Goal: Information Seeking & Learning: Learn about a topic

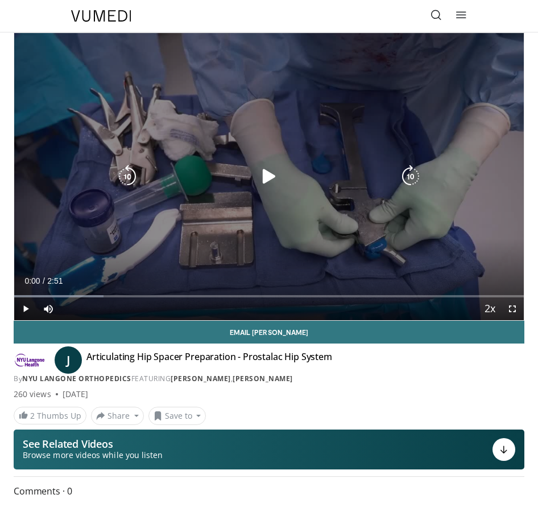
click at [264, 172] on icon "Video Player" at bounding box center [269, 176] width 23 height 23
click at [262, 171] on icon "Video Player" at bounding box center [269, 176] width 23 height 23
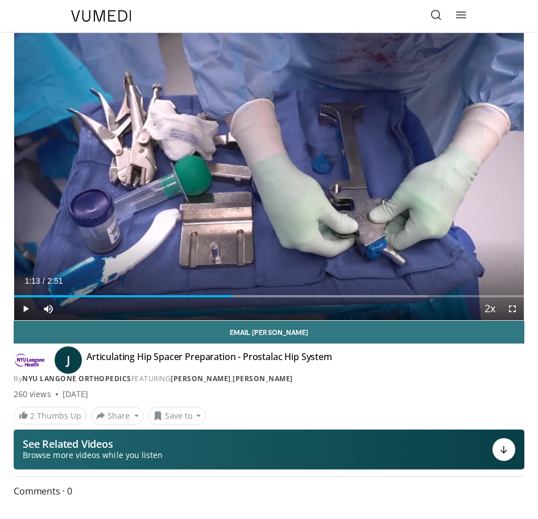
click at [520, 365] on div "J Articulating Hip Spacer Preparation - Prostalac Hip System By NYU Langone Ort…" at bounding box center [269, 367] width 511 height 33
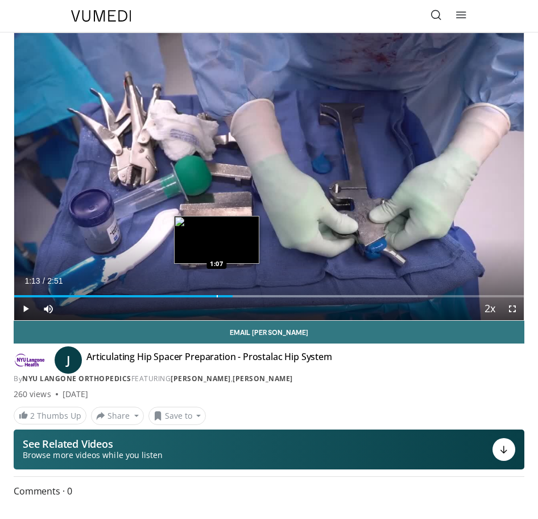
click at [217, 293] on div "Loaded : 81.11% 1:13 1:07" at bounding box center [269, 291] width 510 height 11
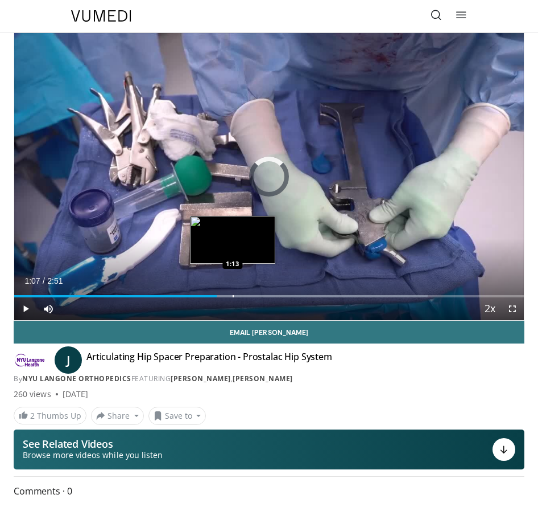
click at [233, 295] on div "Progress Bar" at bounding box center [233, 296] width 1 height 2
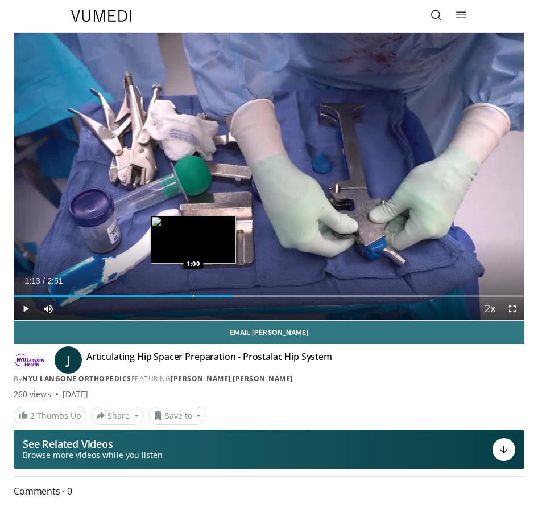
click at [194, 295] on div "Progress Bar" at bounding box center [194, 296] width 1 height 2
click at [183, 296] on div "1:00" at bounding box center [98, 296] width 168 height 2
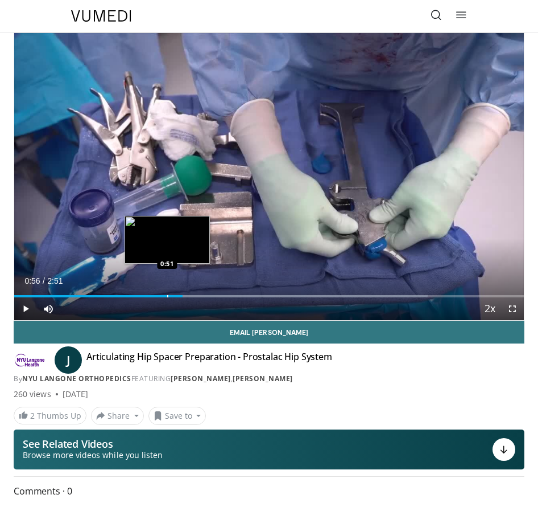
click at [167, 296] on div "Progress Bar" at bounding box center [167, 296] width 1 height 2
click at [152, 295] on div "Progress Bar" at bounding box center [151, 296] width 1 height 2
click at [157, 295] on div "Progress Bar" at bounding box center [157, 296] width 1 height 2
click at [159, 295] on div "Progress Bar" at bounding box center [159, 296] width 1 height 2
click at [171, 297] on div "Progress Bar" at bounding box center [283, 296] width 289 height 2
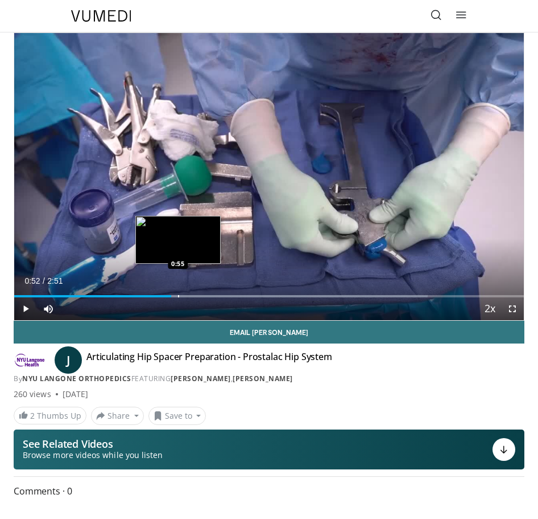
click at [178, 296] on div "Progress Bar" at bounding box center [178, 296] width 1 height 2
click at [184, 297] on div "Progress Bar" at bounding box center [183, 296] width 1 height 2
click at [195, 297] on div "Progress Bar" at bounding box center [195, 296] width 1 height 2
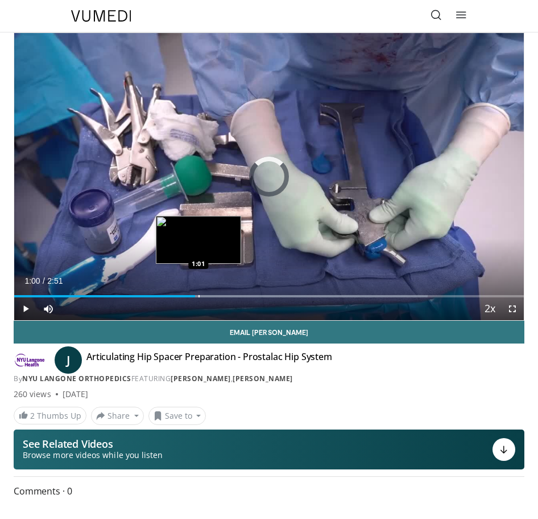
click at [199, 297] on div "Progress Bar" at bounding box center [199, 296] width 1 height 2
click at [206, 297] on div "Progress Bar" at bounding box center [205, 296] width 1 height 2
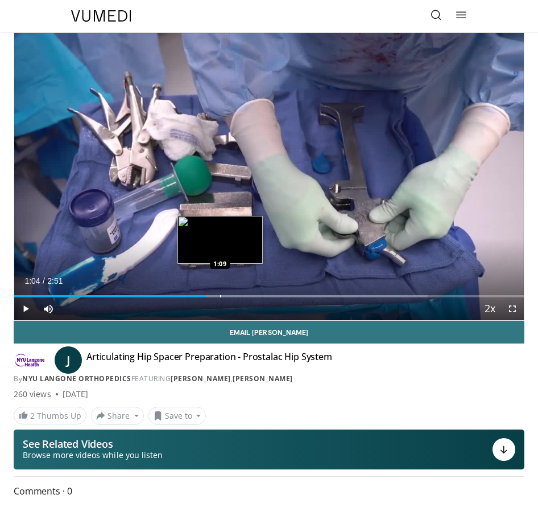
click at [222, 296] on div "Progress Bar" at bounding box center [283, 296] width 289 height 2
click at [223, 296] on div "Progress Bar" at bounding box center [223, 296] width 1 height 2
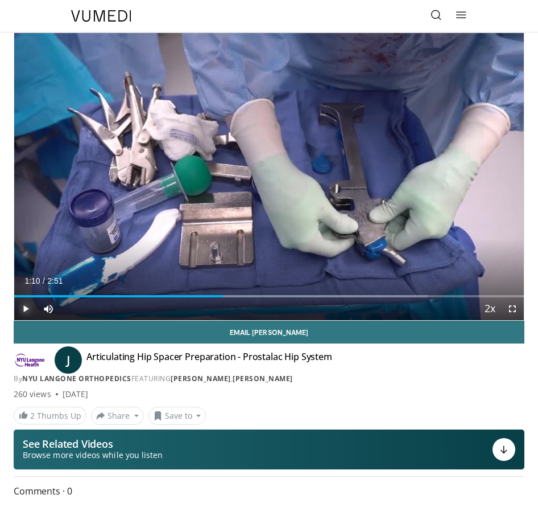
click at [28, 308] on span "Video Player" at bounding box center [25, 308] width 23 height 23
click at [24, 309] on span "Video Player" at bounding box center [25, 308] width 23 height 23
click at [511, 310] on span "Video Player" at bounding box center [512, 308] width 23 height 23
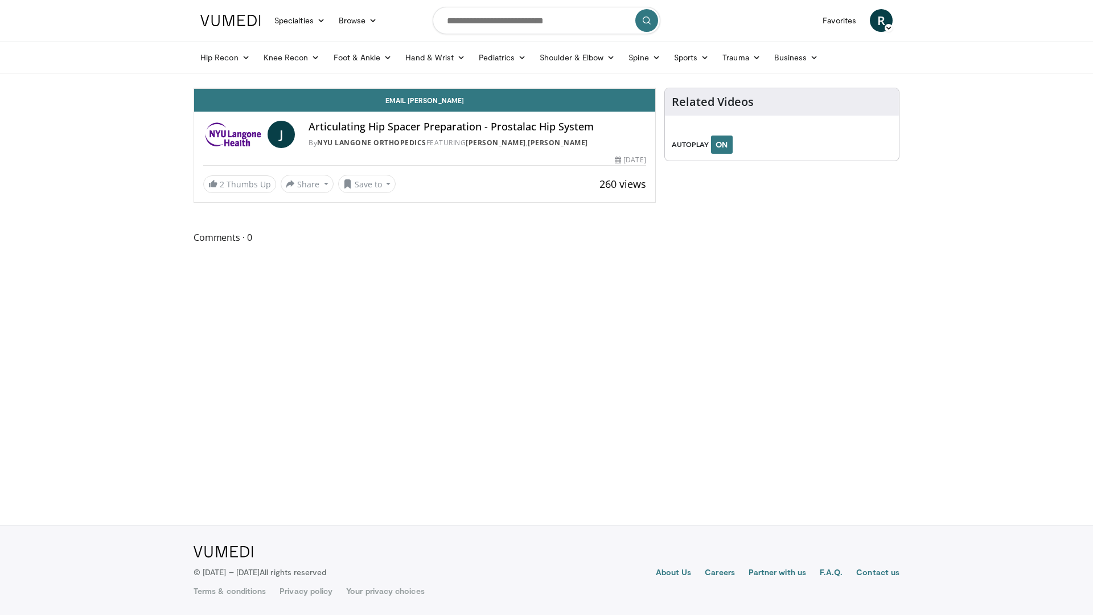
click at [538, 65] on div "Progress Bar" at bounding box center [675, 63] width 1 height 5
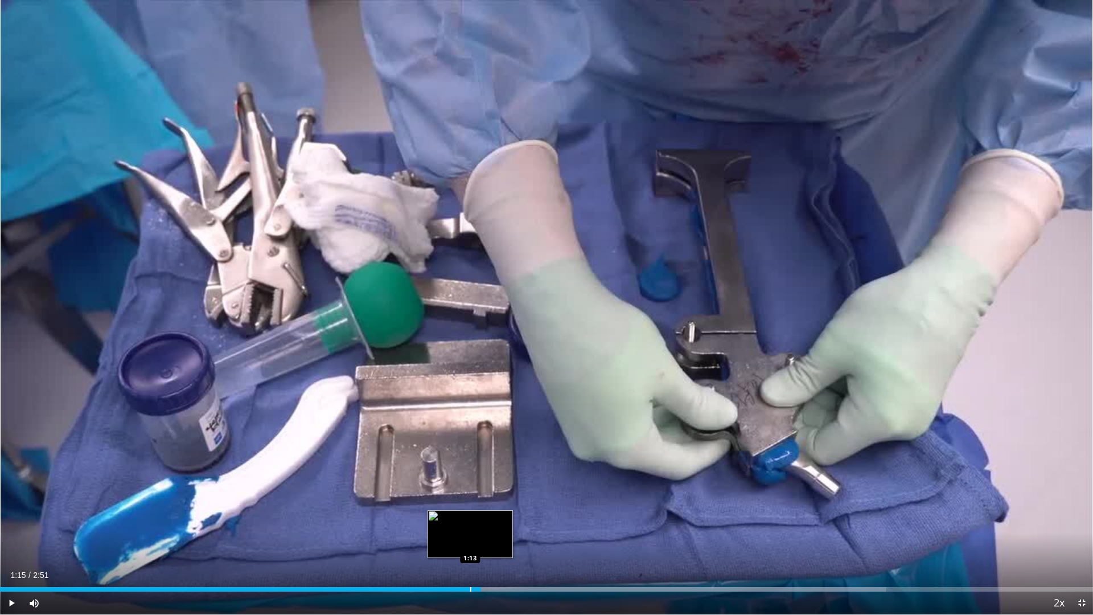
click at [470, 518] on div "Progress Bar" at bounding box center [470, 589] width 1 height 5
click at [12, 518] on span "Video Player" at bounding box center [11, 602] width 23 height 23
click at [485, 518] on div "Progress Bar" at bounding box center [485, 589] width 1 height 5
click at [327, 518] on div "Current Time 1:26 / Duration 2:51 Pause Skip Backward Skip Forward Mute 0% Load…" at bounding box center [546, 602] width 1093 height 23
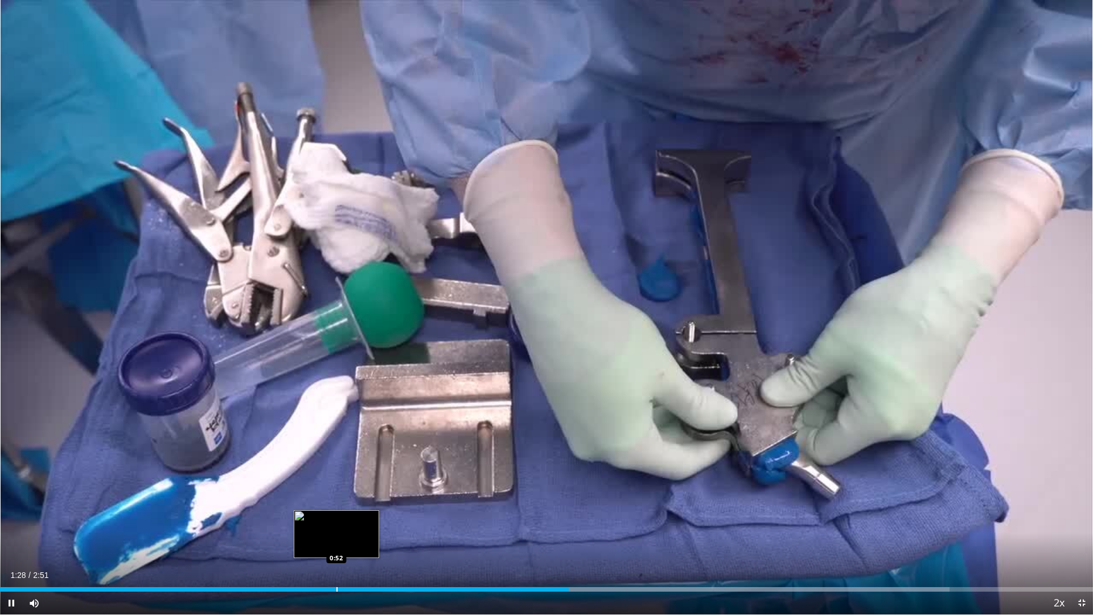
click at [336, 518] on div "Progress Bar" at bounding box center [336, 589] width 1 height 5
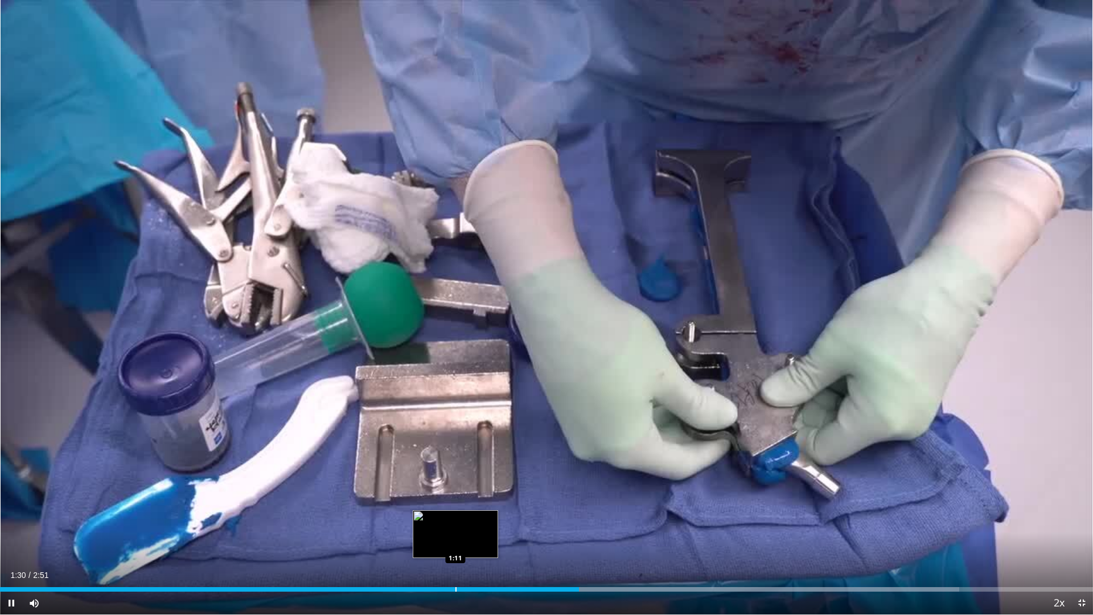
click at [455, 518] on div "Progress Bar" at bounding box center [455, 589] width 1 height 5
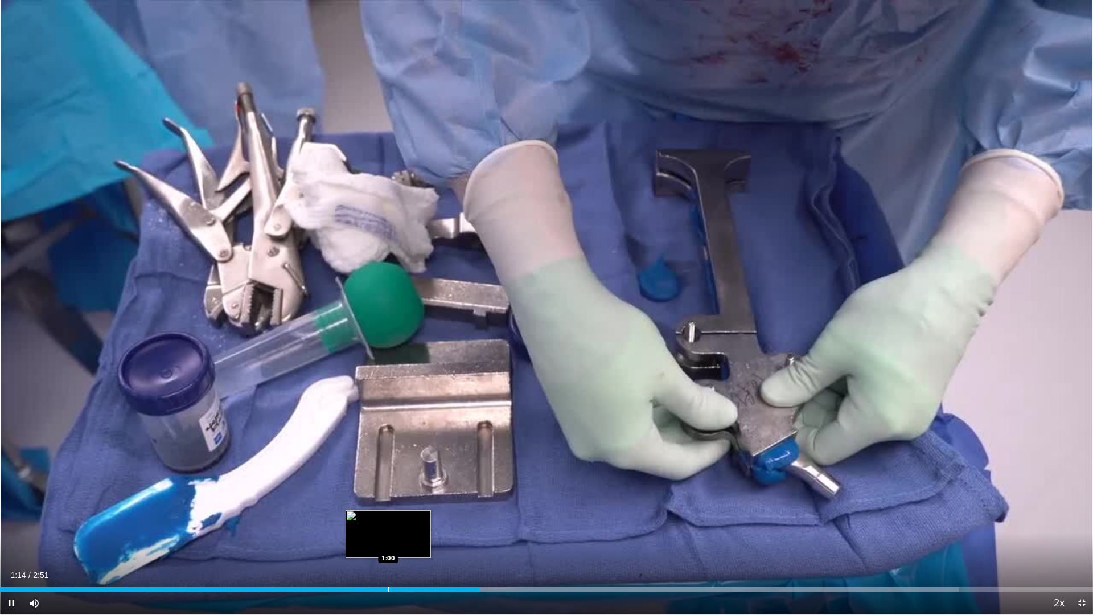
click at [388, 518] on div "Progress Bar" at bounding box center [388, 589] width 1 height 5
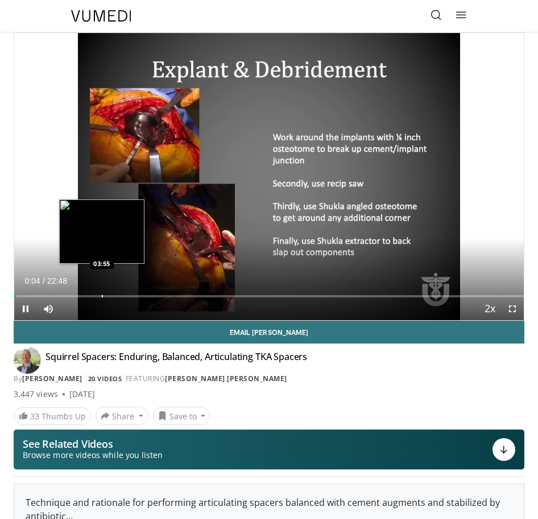
click at [103, 293] on div "Loaded : 2.90% 00:04 03:55" at bounding box center [269, 291] width 510 height 11
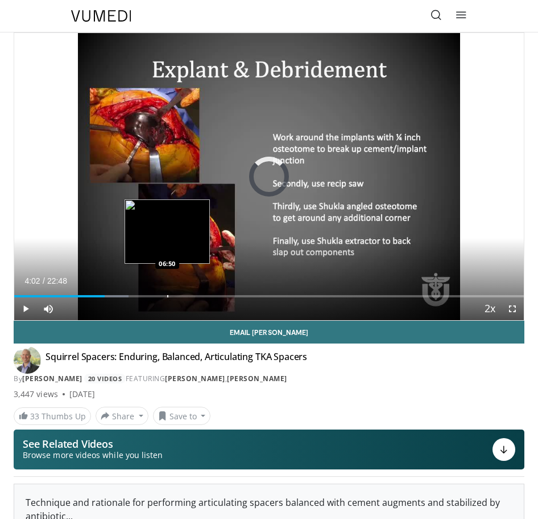
click at [167, 294] on div "Loaded : 22.47% 04:02 06:50" at bounding box center [269, 291] width 510 height 11
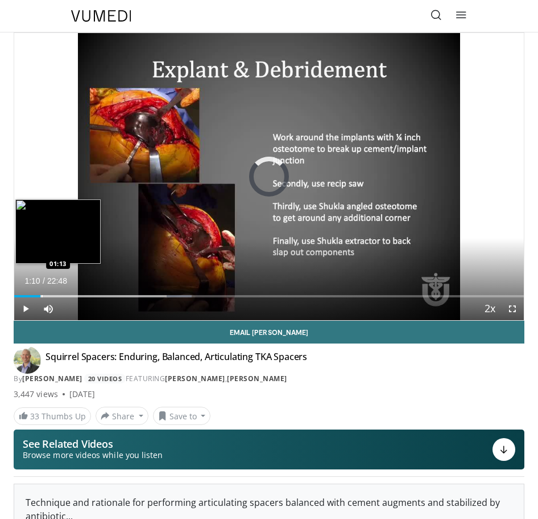
click at [40, 293] on div "Loaded : 34.79% 01:10 01:13" at bounding box center [269, 291] width 510 height 11
click at [55, 293] on div "Loaded : 10.14% 01:14 01:53" at bounding box center [269, 291] width 510 height 11
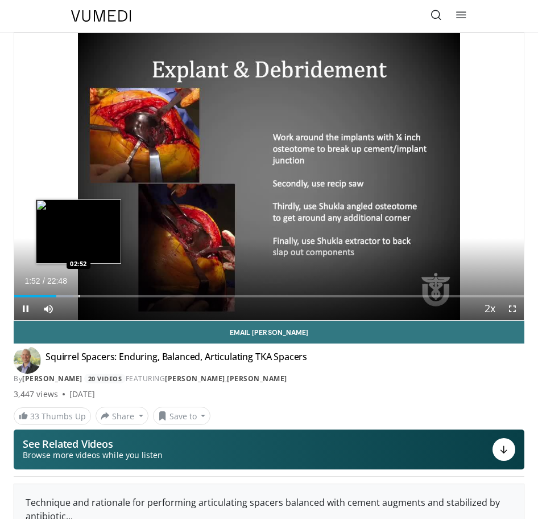
click at [79, 294] on div "Loaded : 11.59% 01:52 02:52" at bounding box center [269, 291] width 510 height 11
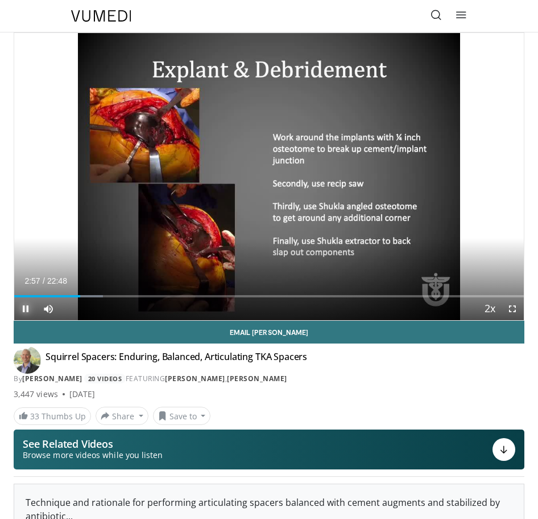
click at [24, 310] on span "Video Player" at bounding box center [25, 308] width 23 height 23
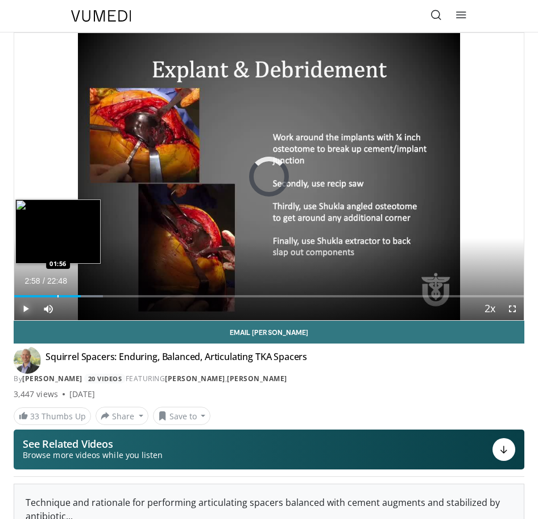
click at [57, 294] on div "Loaded : 17.39% 02:58 01:56" at bounding box center [269, 291] width 510 height 11
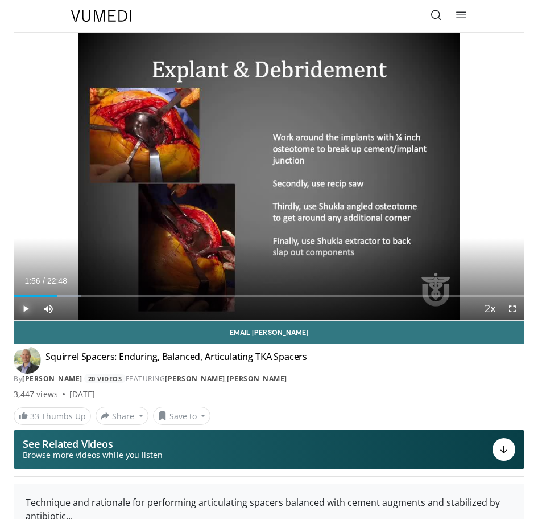
click at [24, 306] on span "Video Player" at bounding box center [25, 308] width 23 height 23
click at [25, 309] on span "Video Player" at bounding box center [25, 308] width 23 height 23
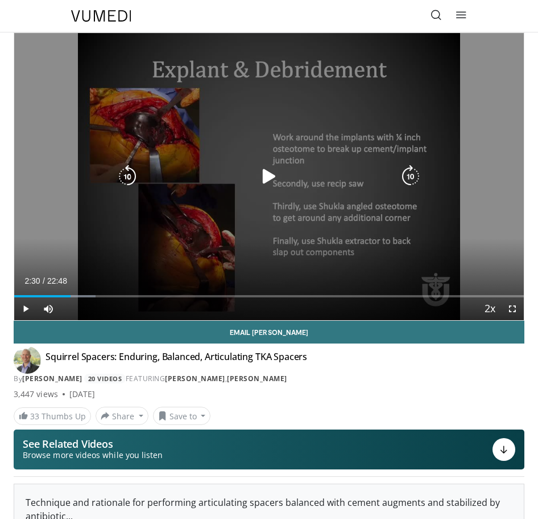
click at [262, 172] on icon "Video Player" at bounding box center [269, 176] width 23 height 23
click at [269, 174] on icon "Video Player" at bounding box center [269, 176] width 23 height 23
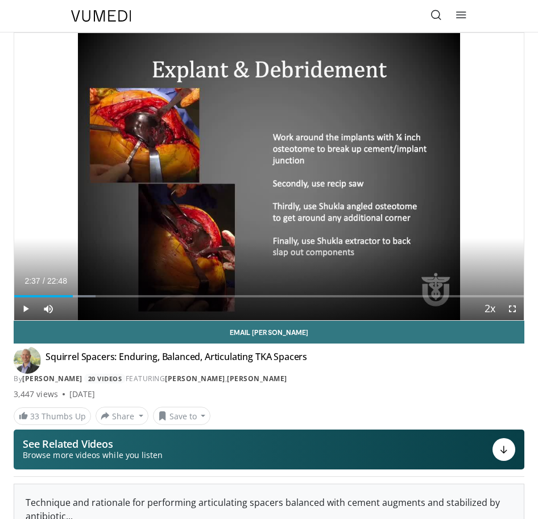
click at [268, 172] on div "10 seconds Tap to unmute" at bounding box center [269, 176] width 510 height 287
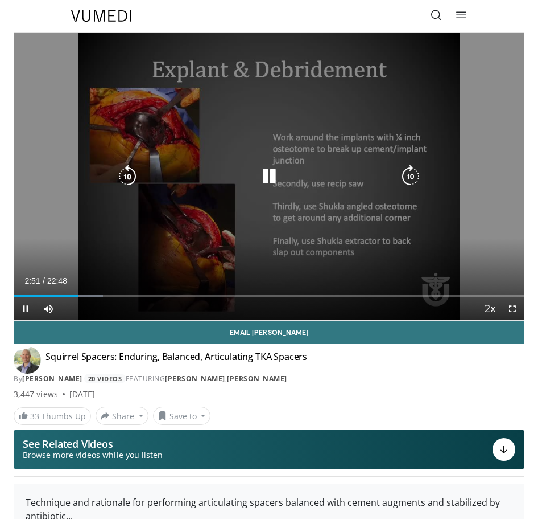
click at [268, 173] on icon "Video Player" at bounding box center [269, 176] width 23 height 23
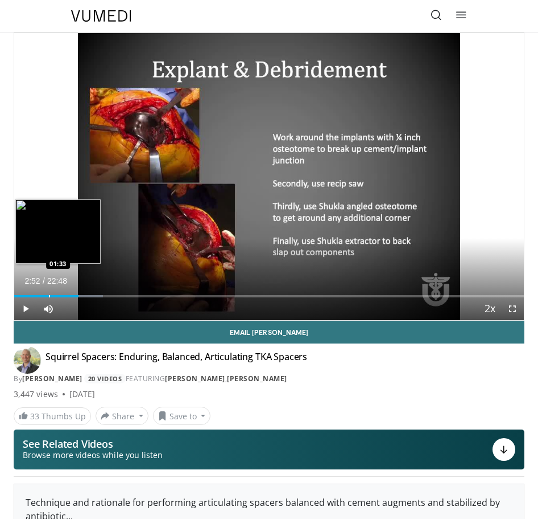
click at [49, 294] on div "Loaded : 17.39% 02:52 01:33" at bounding box center [269, 291] width 510 height 11
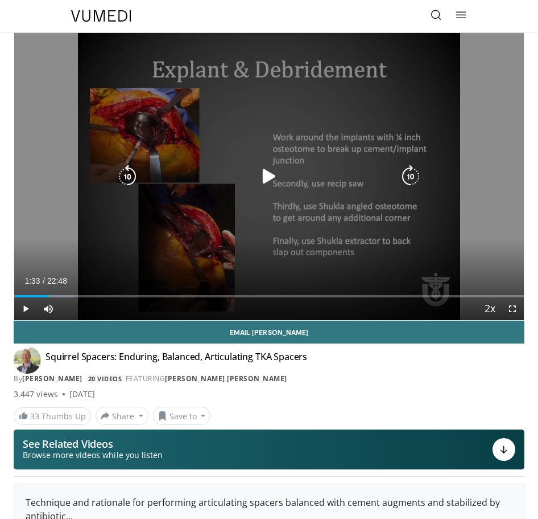
click at [258, 175] on icon "Video Player" at bounding box center [269, 176] width 23 height 23
click at [265, 176] on icon "Video Player" at bounding box center [269, 176] width 23 height 23
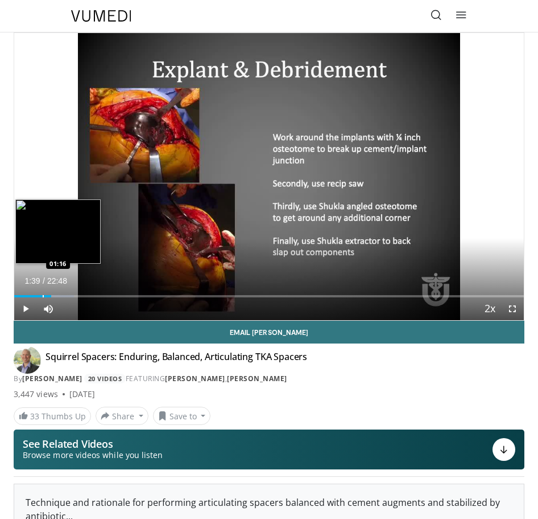
click at [43, 295] on div "Progress Bar" at bounding box center [43, 296] width 1 height 2
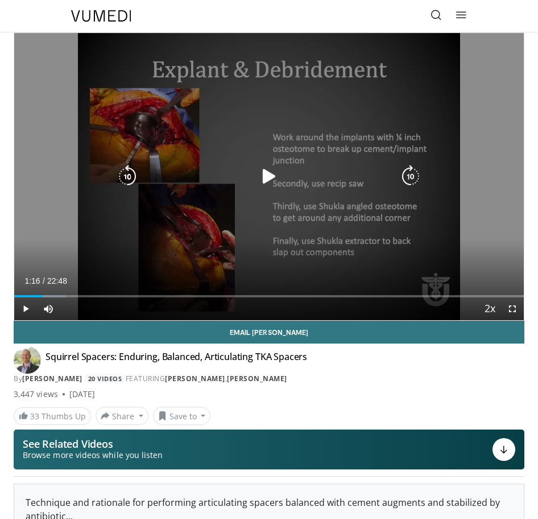
click at [265, 178] on icon "Video Player" at bounding box center [269, 176] width 23 height 23
click at [270, 174] on icon "Video Player" at bounding box center [269, 176] width 23 height 23
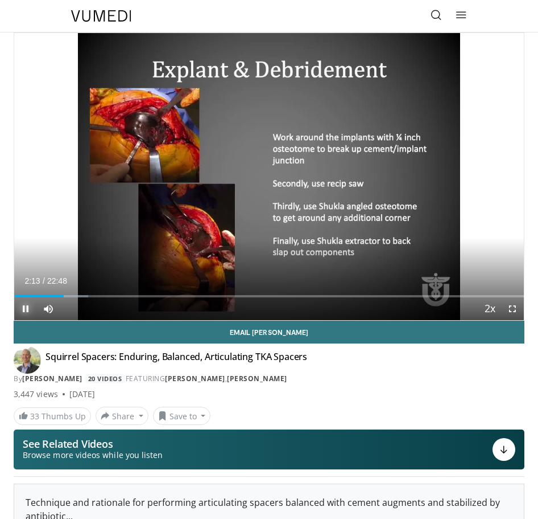
click at [22, 311] on span "Video Player" at bounding box center [25, 308] width 23 height 23
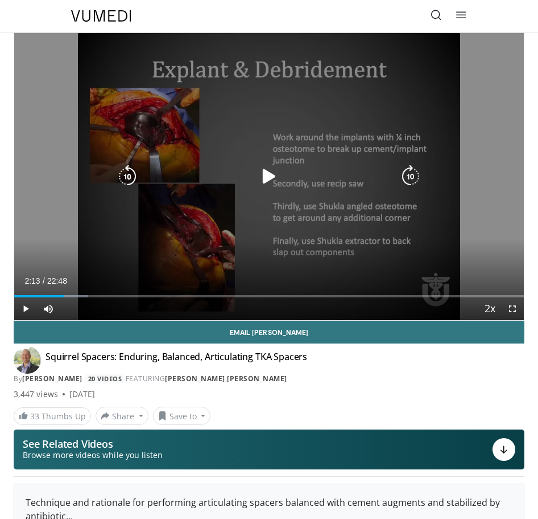
click at [264, 172] on icon "Video Player" at bounding box center [269, 176] width 23 height 23
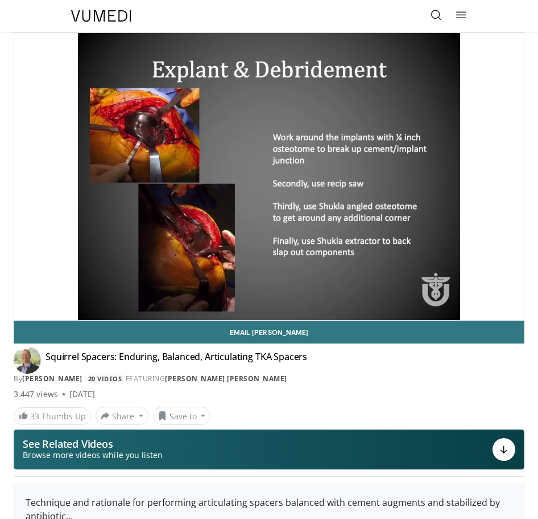
click at [270, 174] on div "10 seconds Tap to unmute" at bounding box center [269, 176] width 510 height 287
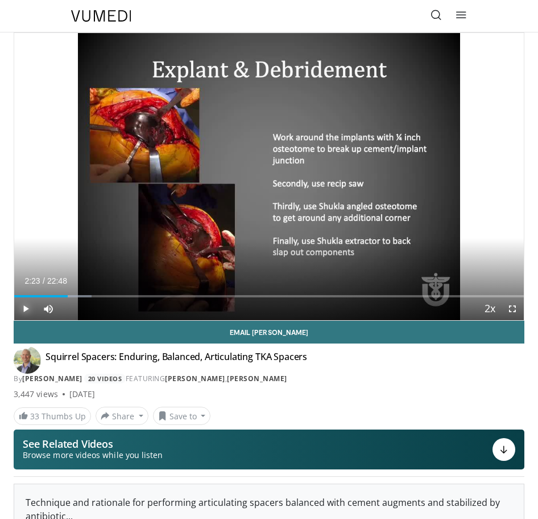
click at [29, 305] on span "Video Player" at bounding box center [25, 308] width 23 height 23
click at [26, 309] on span "Video Player" at bounding box center [25, 308] width 23 height 23
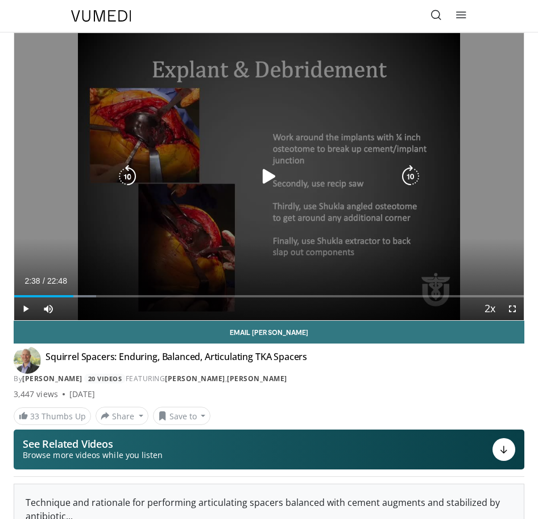
click at [265, 174] on icon "Video Player" at bounding box center [269, 176] width 23 height 23
click at [167, 235] on div "10 seconds Tap to unmute" at bounding box center [269, 176] width 510 height 287
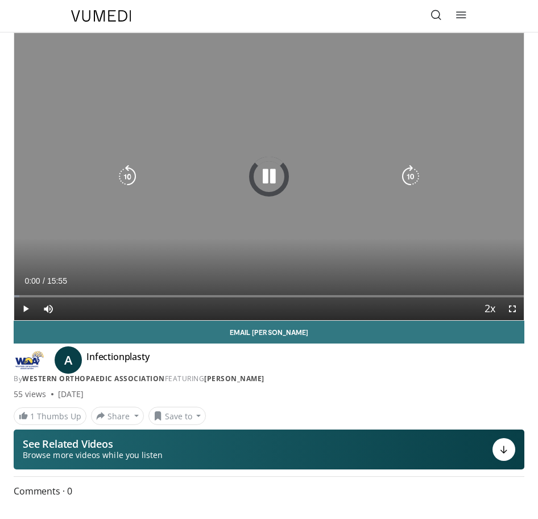
click at [274, 176] on icon "Video Player" at bounding box center [269, 176] width 23 height 23
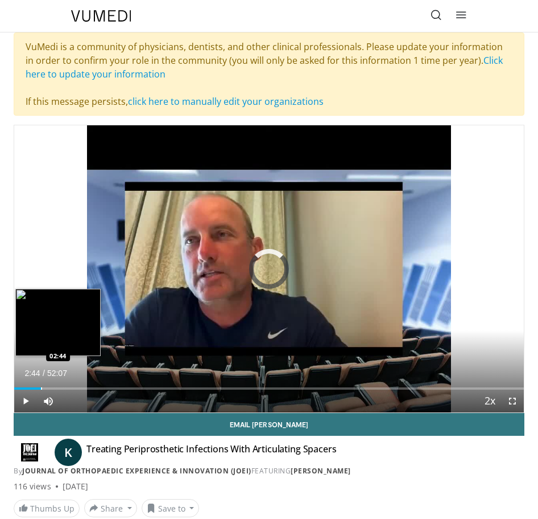
click at [41, 386] on div "Loaded : 0.32% 02:44 02:44" at bounding box center [269, 384] width 510 height 11
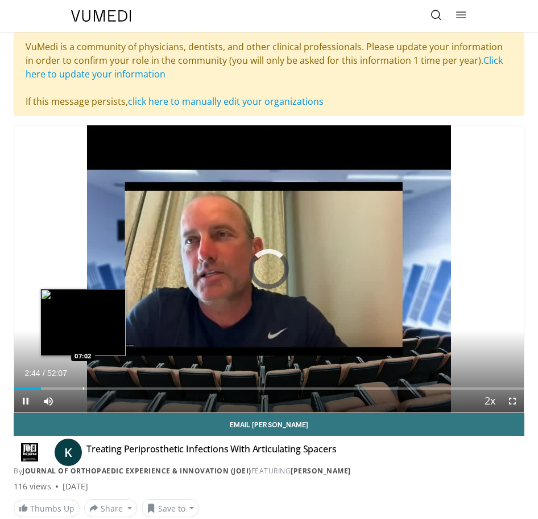
click at [84, 385] on div "Loaded : 0.00% 02:44 07:02" at bounding box center [269, 384] width 510 height 11
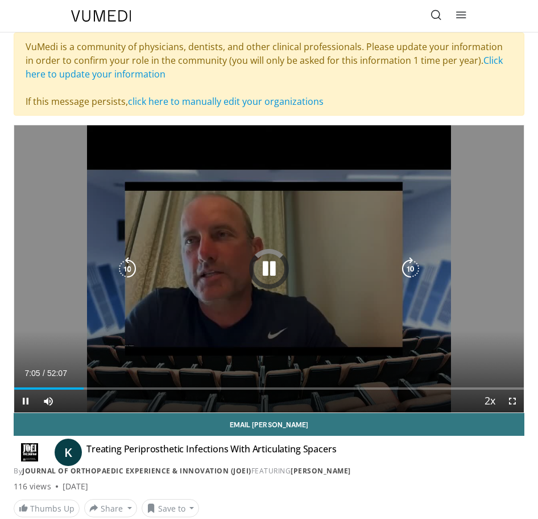
click at [275, 258] on icon "Video Player" at bounding box center [269, 268] width 23 height 23
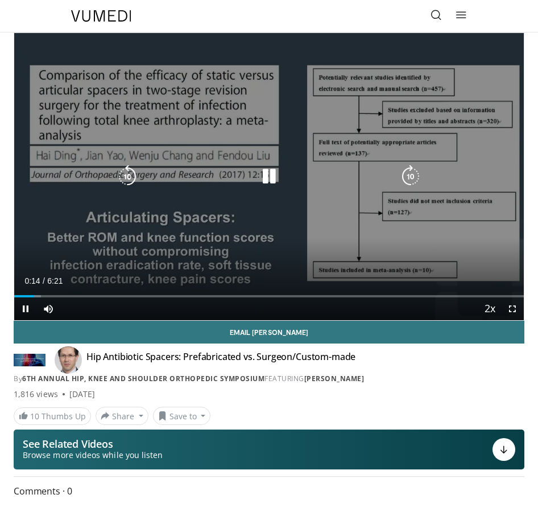
click at [272, 179] on icon "Video Player" at bounding box center [269, 176] width 23 height 23
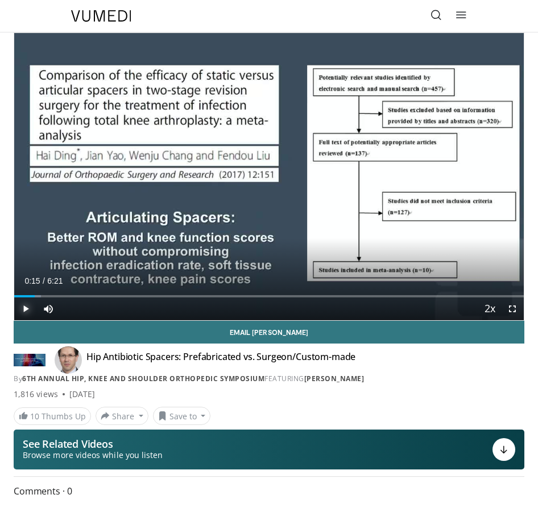
click at [29, 306] on span "Video Player" at bounding box center [25, 308] width 23 height 23
click at [24, 306] on span "Video Player" at bounding box center [25, 308] width 23 height 23
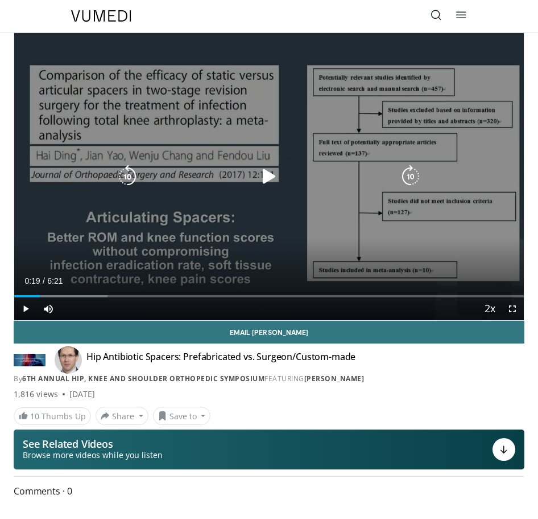
click at [266, 175] on icon "Video Player" at bounding box center [269, 176] width 23 height 23
click at [270, 175] on icon "Video Player" at bounding box center [269, 176] width 23 height 23
click at [274, 171] on icon "Video Player" at bounding box center [269, 176] width 23 height 23
click at [269, 176] on icon "Video Player" at bounding box center [269, 176] width 23 height 23
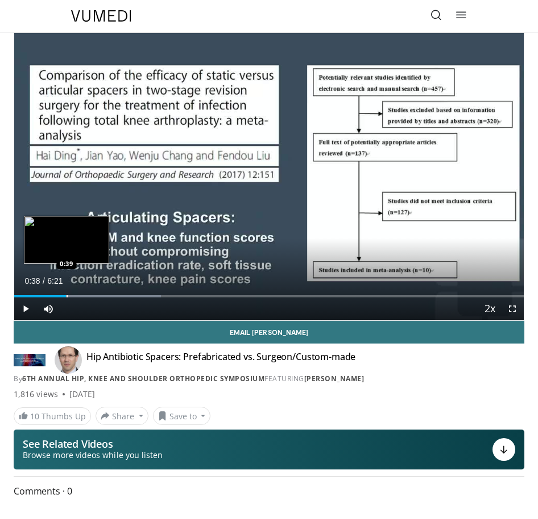
click at [66, 293] on div "Loaded : 28.81% 0:38 0:39" at bounding box center [269, 291] width 510 height 11
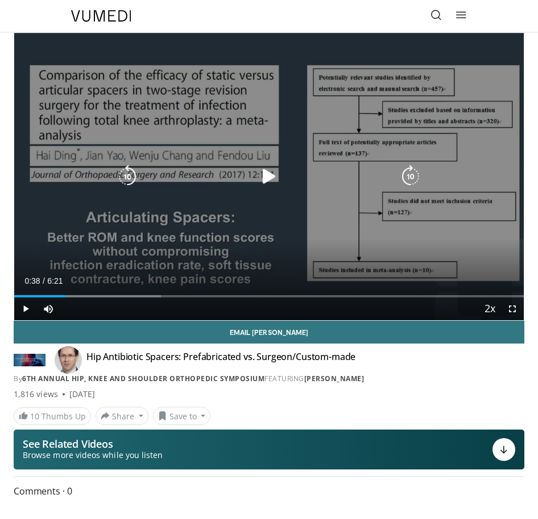
click at [268, 175] on icon "Video Player" at bounding box center [269, 176] width 23 height 23
click at [271, 173] on icon "Video Player" at bounding box center [269, 176] width 23 height 23
